Goal: Information Seeking & Learning: Find specific fact

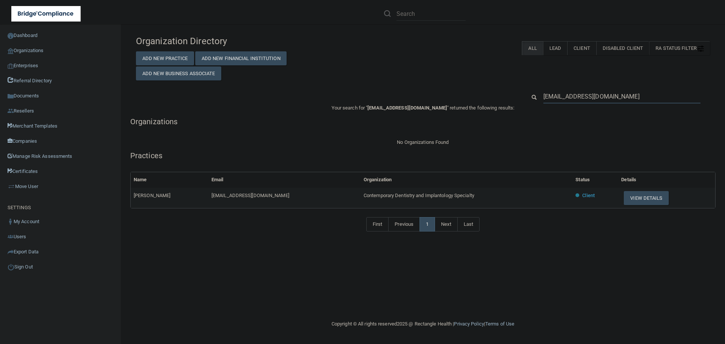
click at [579, 100] on input "[EMAIL_ADDRESS][DOMAIN_NAME]" at bounding box center [622, 97] width 157 height 14
paste input "[EMAIL_ADDRESS]"
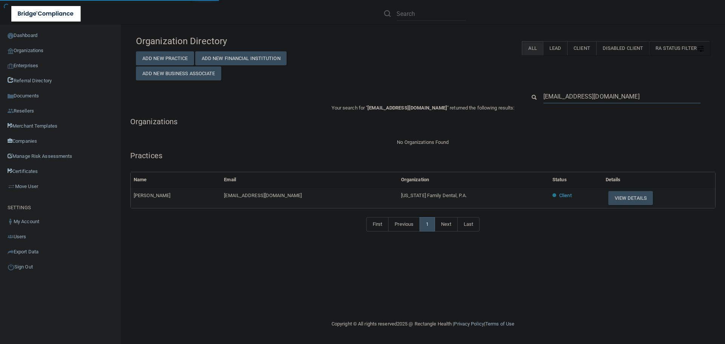
type input "[EMAIL_ADDRESS][DOMAIN_NAME]"
drag, startPoint x: 433, startPoint y: 196, endPoint x: 366, endPoint y: 196, distance: 67.2
drag, startPoint x: 366, startPoint y: 196, endPoint x: 444, endPoint y: 193, distance: 78.3
click at [444, 193] on td "[US_STATE] Family Dental, P.A." at bounding box center [473, 198] width 151 height 20
copy span "[US_STATE] Family Dental, P.A."
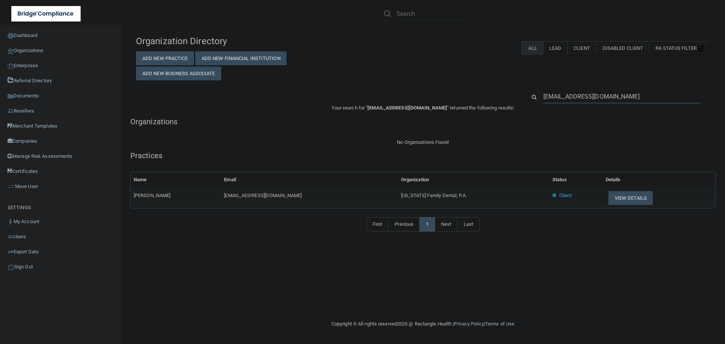
drag, startPoint x: 624, startPoint y: 99, endPoint x: 524, endPoint y: 94, distance: 100.2
click at [524, 94] on div "[EMAIL_ADDRESS][DOMAIN_NAME]" at bounding box center [618, 97] width 195 height 14
paste input "860) 266-1828"
type input "860) 266-1828"
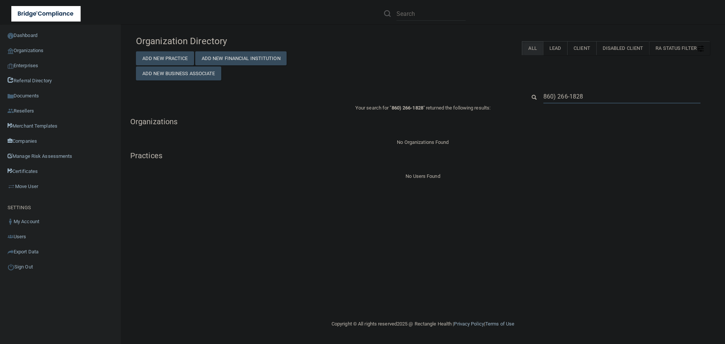
drag, startPoint x: 612, startPoint y: 93, endPoint x: 521, endPoint y: 96, distance: 91.8
click at [521, 96] on div "860) 266-1828" at bounding box center [618, 97] width 195 height 14
paste input "PS Dental LLC"
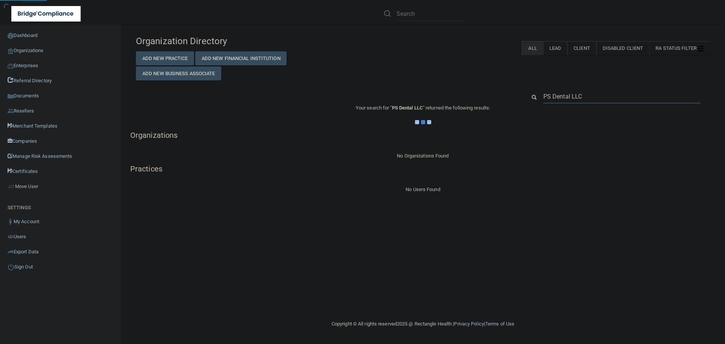
type input "PS Dental LLC"
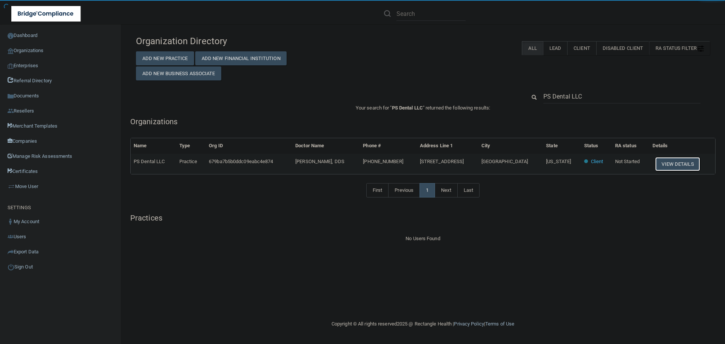
click at [663, 167] on button "View Details" at bounding box center [677, 164] width 45 height 14
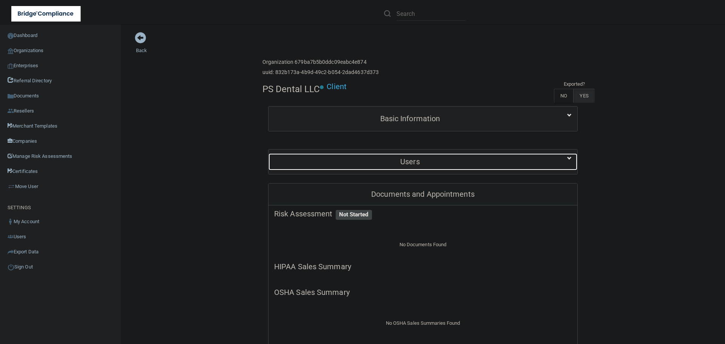
click at [441, 163] on h5 "Users" at bounding box center [410, 162] width 272 height 8
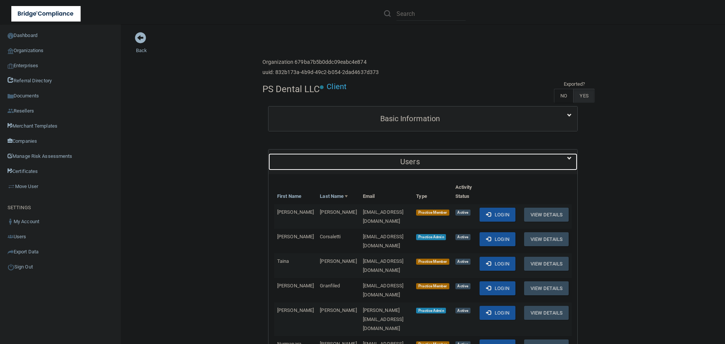
click at [441, 163] on h5 "Users" at bounding box center [410, 162] width 272 height 8
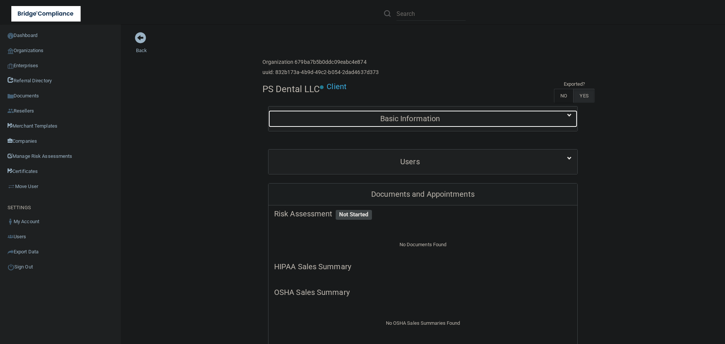
click at [390, 123] on h5 "Basic Information" at bounding box center [410, 118] width 272 height 8
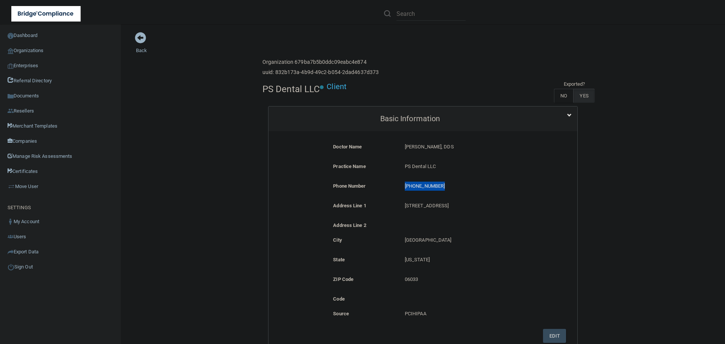
drag, startPoint x: 441, startPoint y: 185, endPoint x: 398, endPoint y: 187, distance: 42.7
click at [399, 187] on div "[PHONE_NUMBER] [PHONE_NUMBER]" at bounding box center [470, 189] width 143 height 14
copy p "[PHONE_NUMBER]"
click at [49, 52] on link "Organizations" at bounding box center [60, 50] width 121 height 15
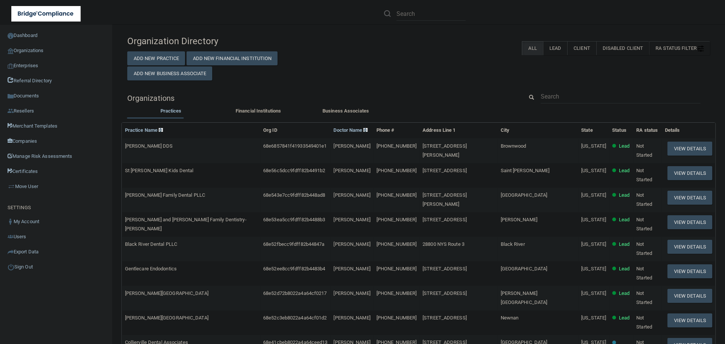
click at [577, 89] on div "Organization Directory Add New Practice Add New Financial Institution Add New B…" at bounding box center [418, 299] width 583 height 534
click at [567, 98] on input "text" at bounding box center [621, 97] width 160 height 14
paste input "[PHONE_NUMBER]"
type input "[PHONE_NUMBER]"
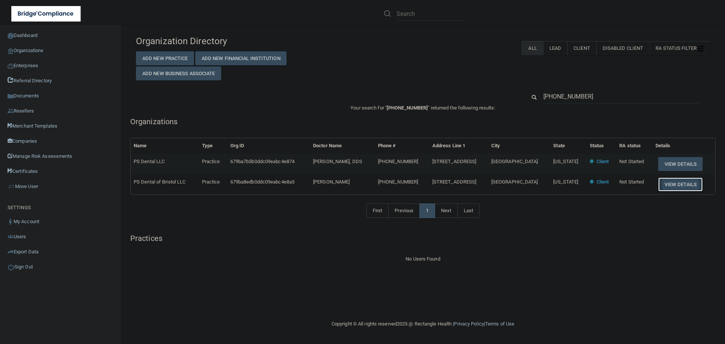
click at [672, 185] on button "View Details" at bounding box center [680, 185] width 45 height 14
